Goal: Obtain resource: Obtain resource

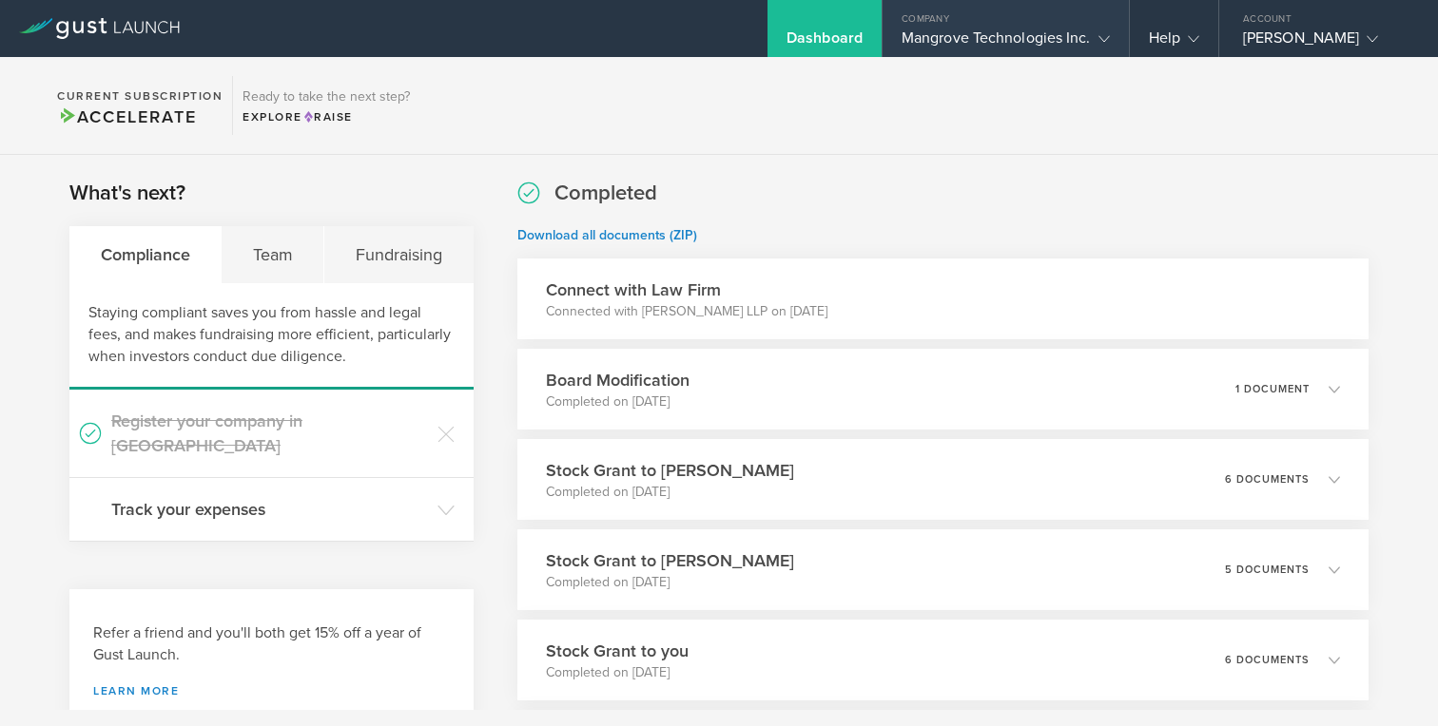
click at [970, 35] on div "Mangrove Technologies Inc." at bounding box center [1005, 43] width 208 height 29
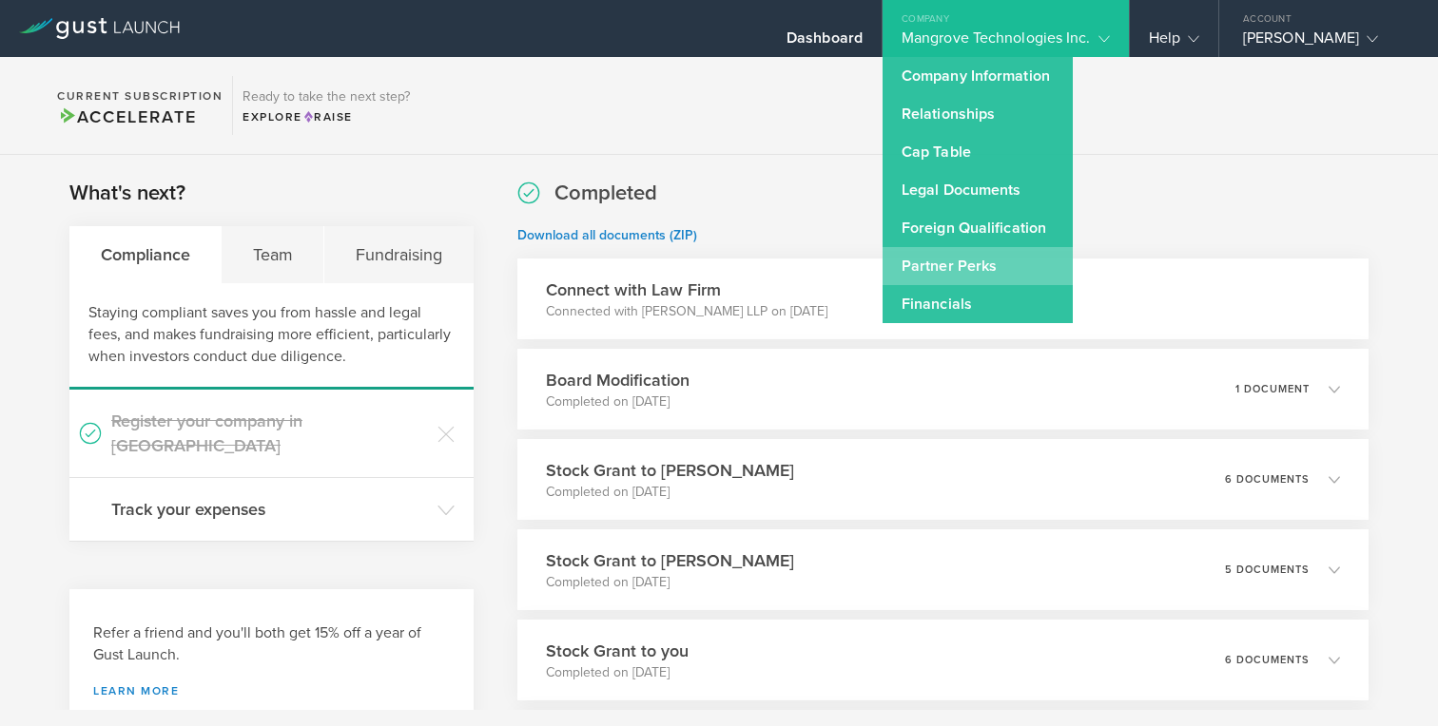
click at [944, 268] on link "Partner Perks" at bounding box center [977, 266] width 190 height 38
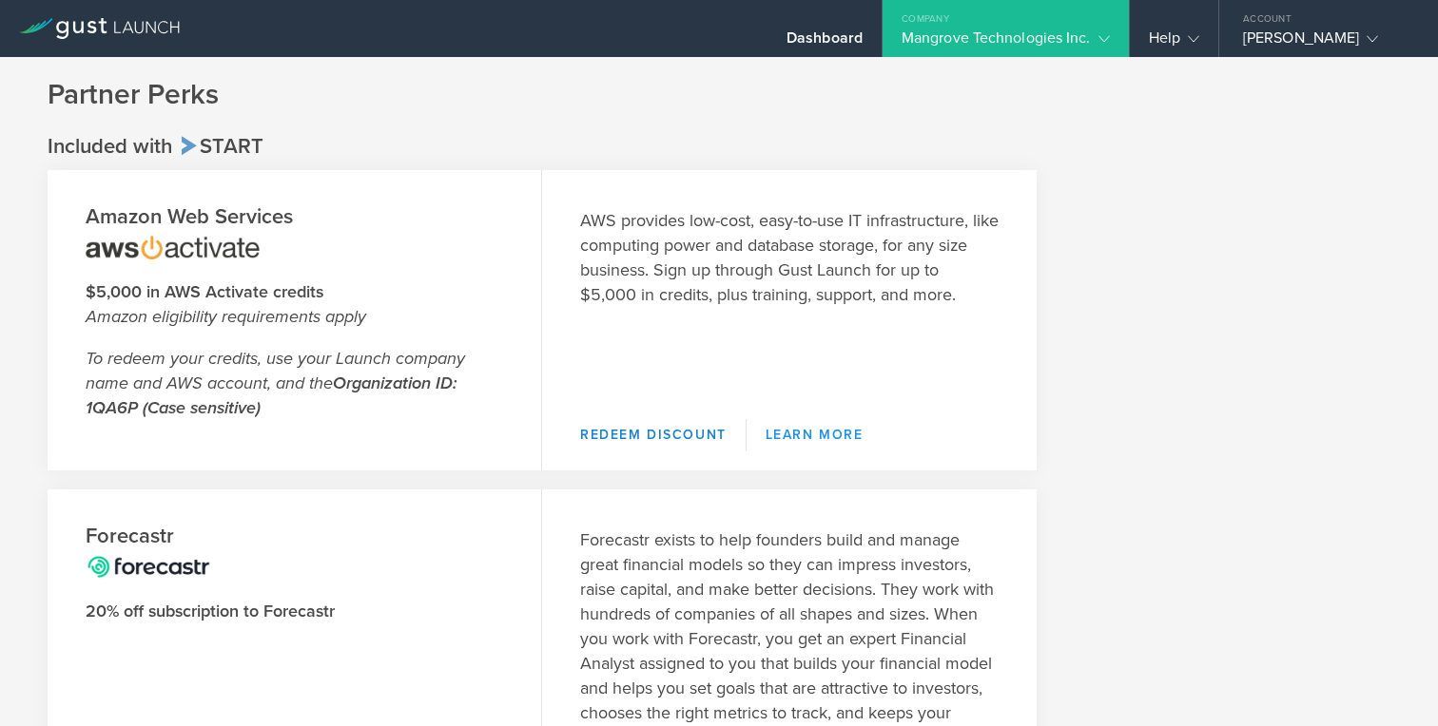
click at [795, 440] on link "Learn More" at bounding box center [814, 435] width 136 height 32
click at [667, 439] on link "Redeem Discount" at bounding box center [663, 435] width 166 height 32
drag, startPoint x: 89, startPoint y: 407, endPoint x: 119, endPoint y: 409, distance: 29.5
click at [119, 409] on strong "Organization ID: 1QA6P (Case sensitive)" at bounding box center [271, 396] width 371 height 46
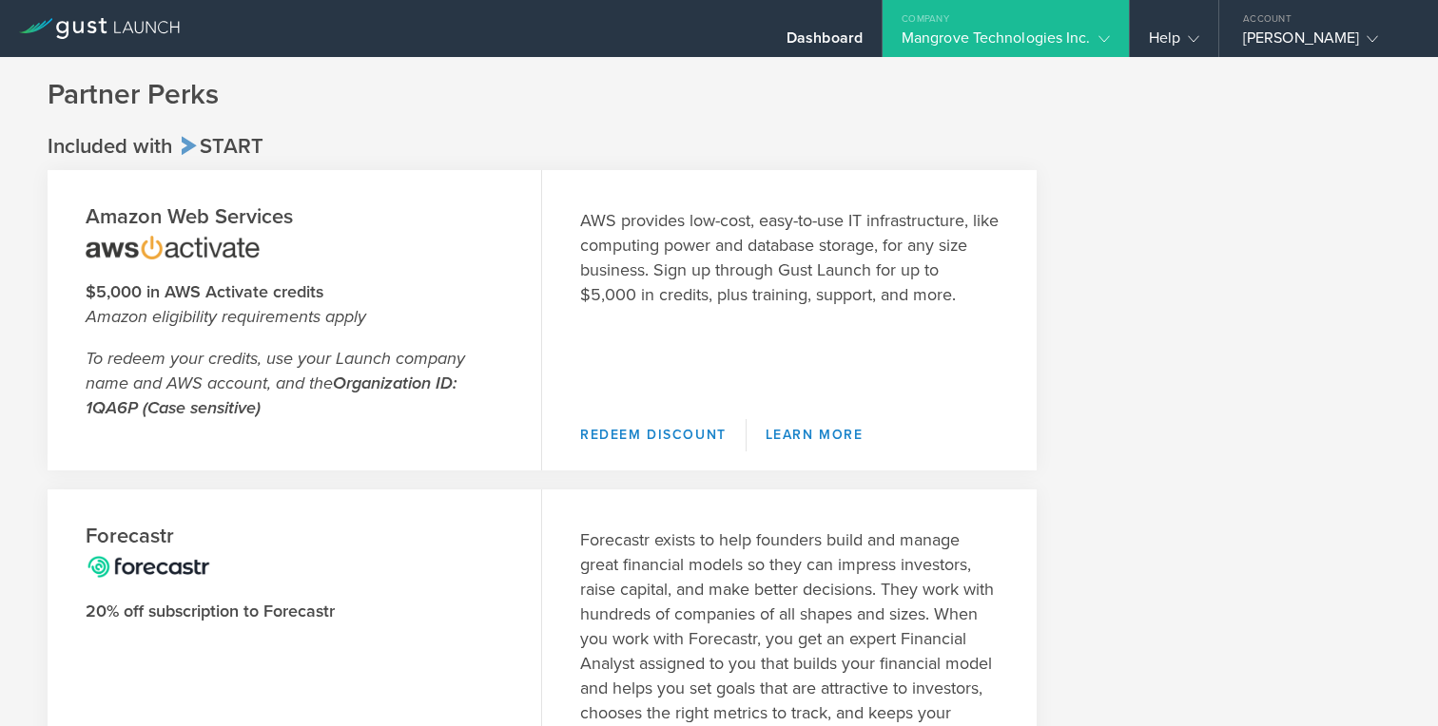
click at [90, 409] on strong "Organization ID: 1QA6P (Case sensitive)" at bounding box center [271, 396] width 371 height 46
drag, startPoint x: 86, startPoint y: 409, endPoint x: 134, endPoint y: 412, distance: 48.6
click at [134, 412] on strong "Organization ID: 1QA6P (Case sensitive)" at bounding box center [271, 396] width 371 height 46
copy strong "1QA6P"
click at [91, 418] on p "To redeem your credits, use your Launch company name and AWS account, and the O…" at bounding box center [294, 383] width 417 height 74
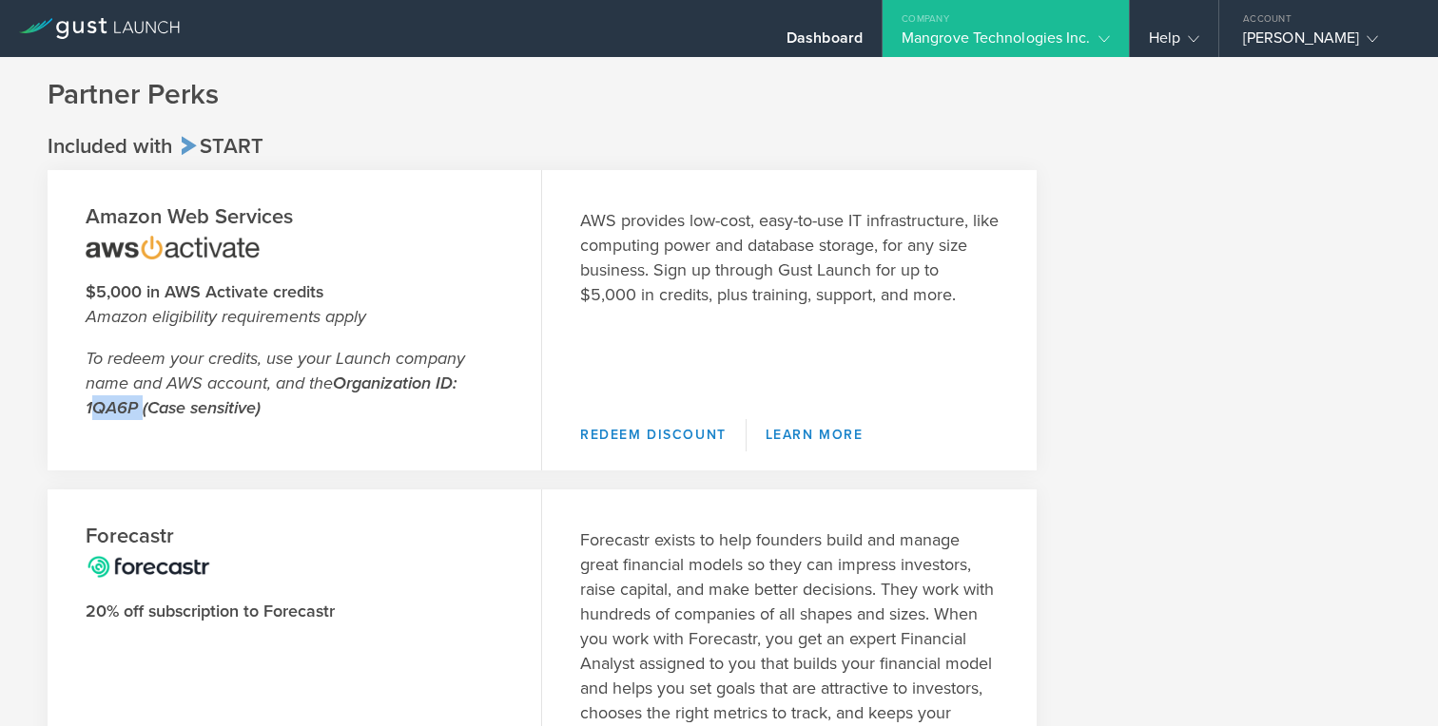
drag, startPoint x: 86, startPoint y: 412, endPoint x: 133, endPoint y: 412, distance: 47.5
click at [133, 412] on strong "Organization ID: 1QA6P (Case sensitive)" at bounding box center [271, 396] width 371 height 46
copy strong "1QA6P"
